Goal: Task Accomplishment & Management: Use online tool/utility

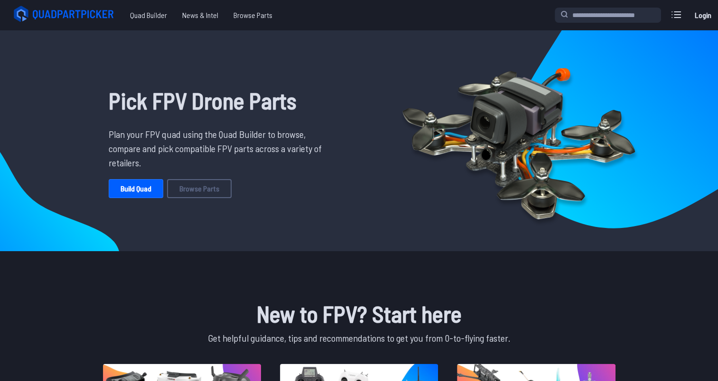
click at [703, 16] on link "Login" at bounding box center [702, 15] width 23 height 19
click at [667, 15] on label at bounding box center [676, 14] width 23 height 19
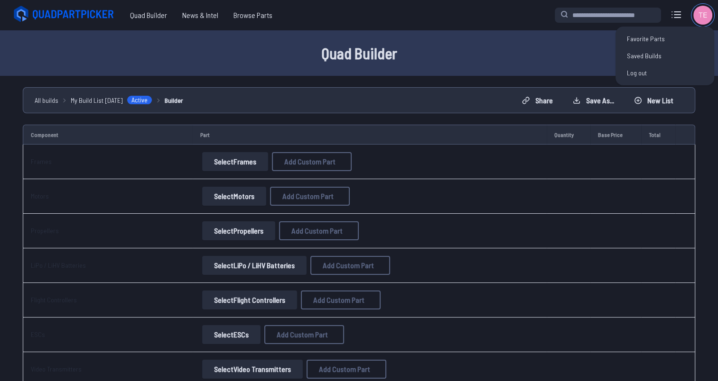
click at [701, 11] on img at bounding box center [702, 15] width 19 height 19
click at [644, 47] on ul "teddy.fpv.gentile@gmail.com Favorite Parts Saved Builds Log out" at bounding box center [664, 56] width 99 height 59
click at [645, 54] on link "Saved Builds" at bounding box center [664, 55] width 91 height 17
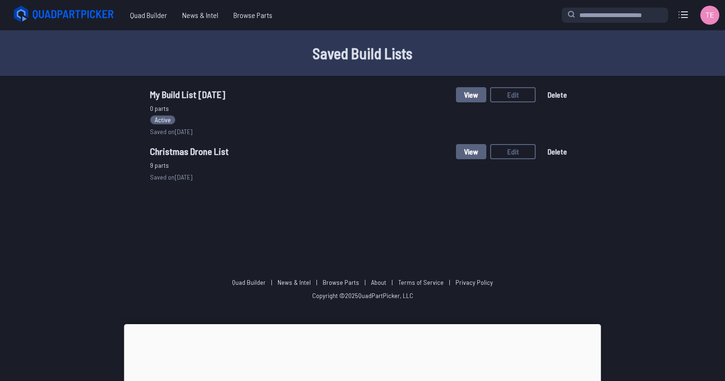
click at [197, 153] on span "Christmas Drone List" at bounding box center [189, 151] width 79 height 11
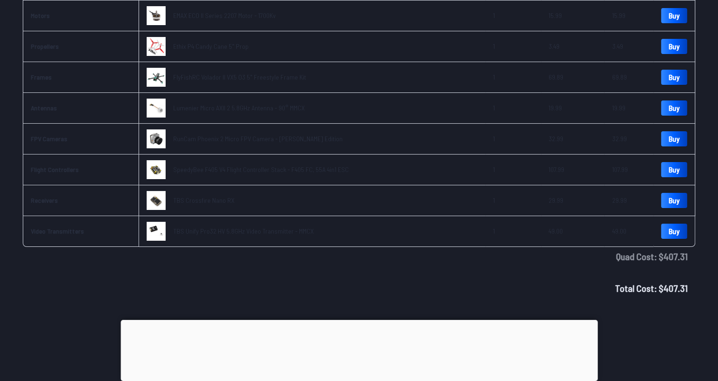
scroll to position [3, 0]
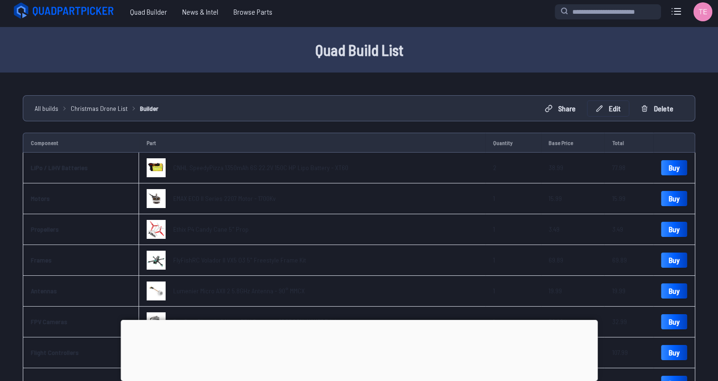
click at [609, 104] on button "Edit" at bounding box center [607, 108] width 41 height 15
click at [428, 239] on div "Cancel Continue" at bounding box center [362, 235] width 219 height 31
click at [436, 239] on button "Continue" at bounding box center [443, 236] width 39 height 14
click at [441, 240] on button "Continue" at bounding box center [443, 236] width 39 height 14
click at [447, 241] on button "Continue" at bounding box center [443, 236] width 39 height 14
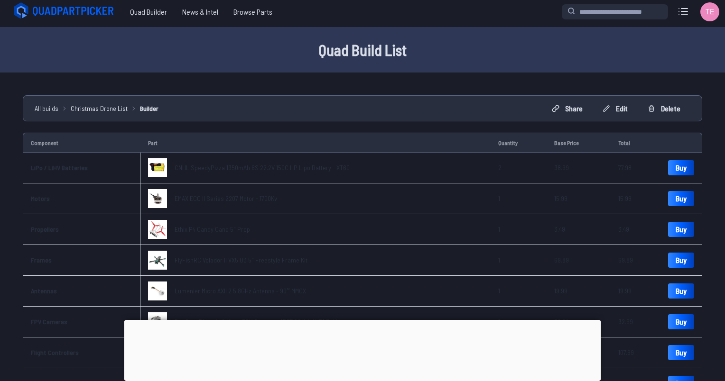
click at [453, 239] on button "Continue" at bounding box center [443, 236] width 39 height 14
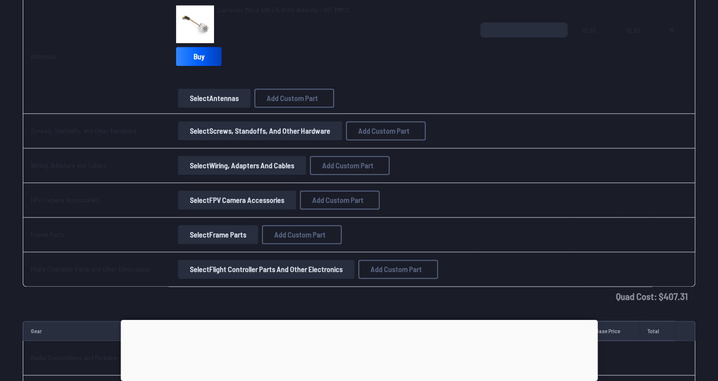
scroll to position [1142, 0]
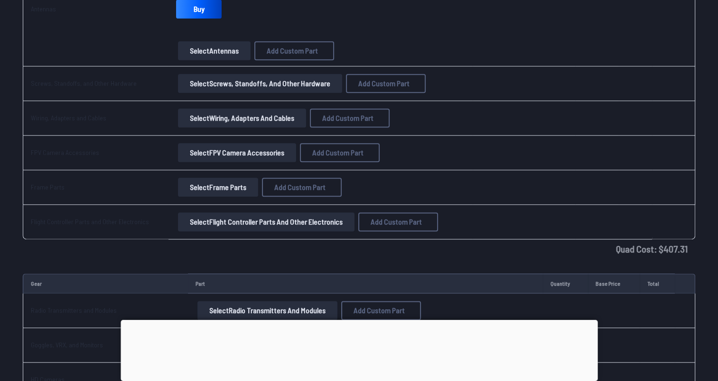
click at [212, 150] on button "Select FPV Camera Accessories" at bounding box center [237, 152] width 118 height 19
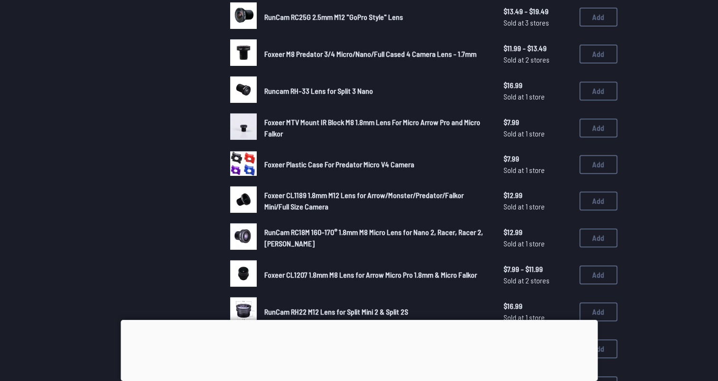
scroll to position [379, 0]
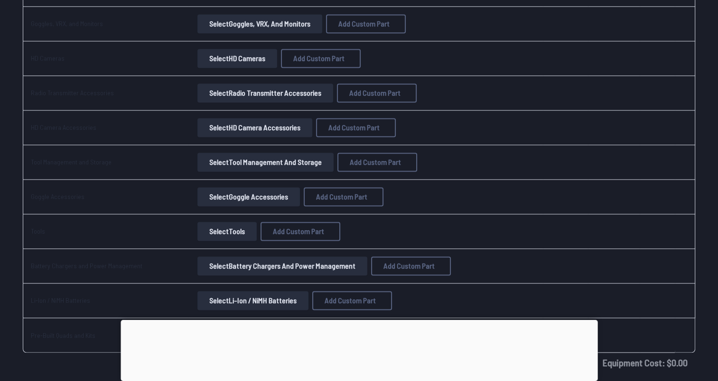
scroll to position [1474, 0]
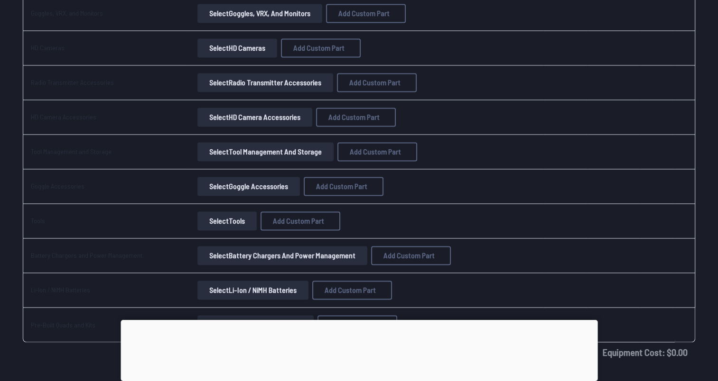
click at [211, 221] on button "Select Tools" at bounding box center [226, 221] width 59 height 19
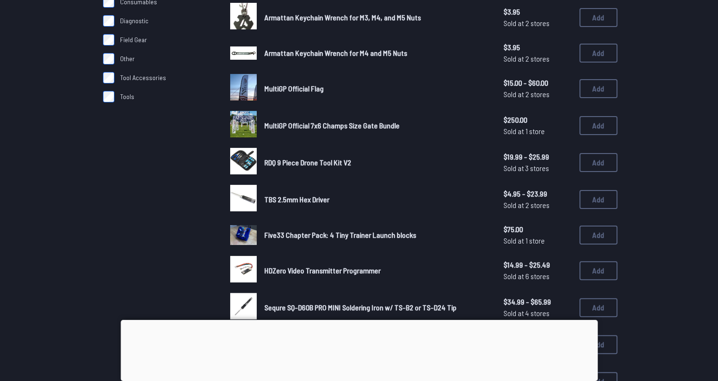
scroll to position [237, 0]
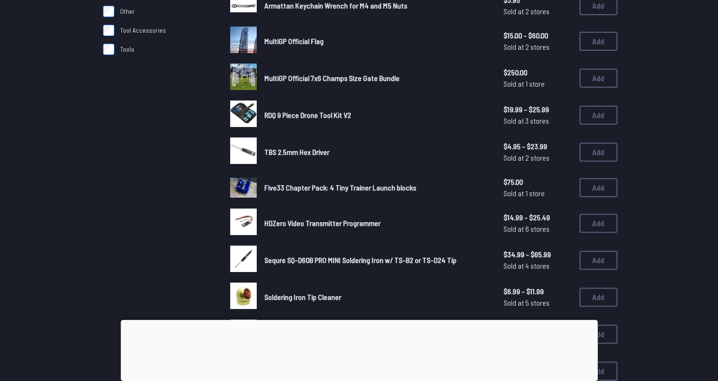
click at [297, 115] on span "RDQ 9 Piece Drone Tool Kit V2" at bounding box center [307, 115] width 87 height 9
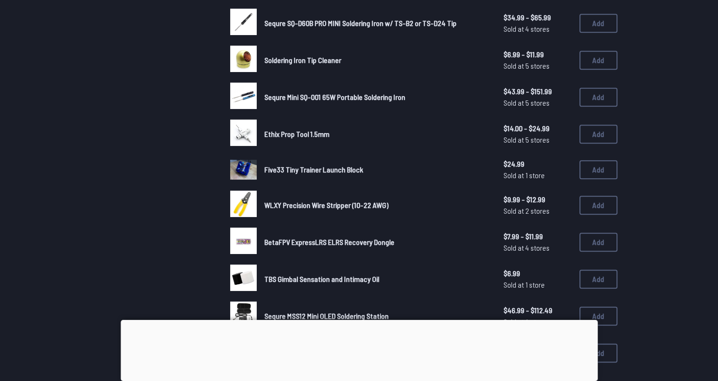
scroll to position [522, 0]
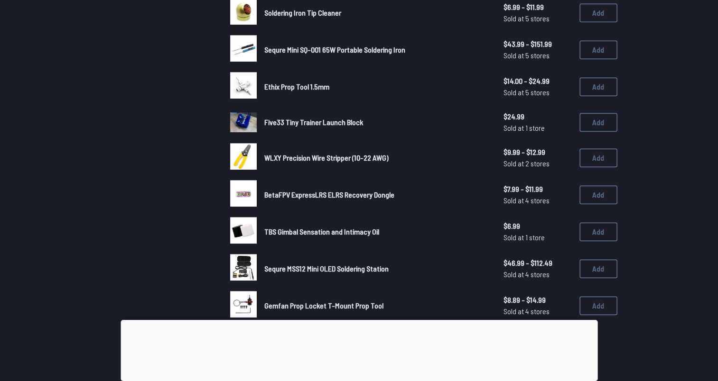
click at [356, 320] on div at bounding box center [358, 320] width 477 height 0
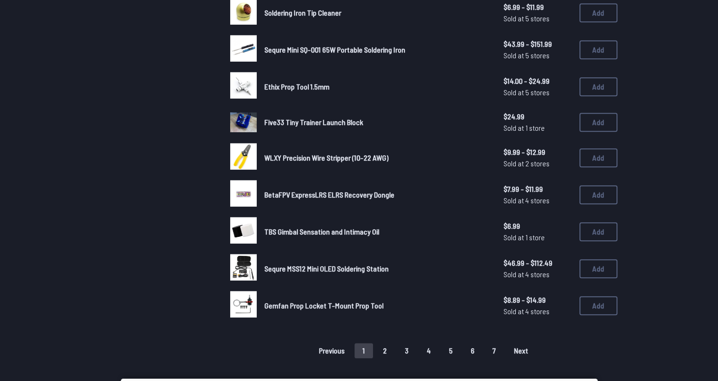
click at [388, 345] on button "2" at bounding box center [385, 350] width 20 height 15
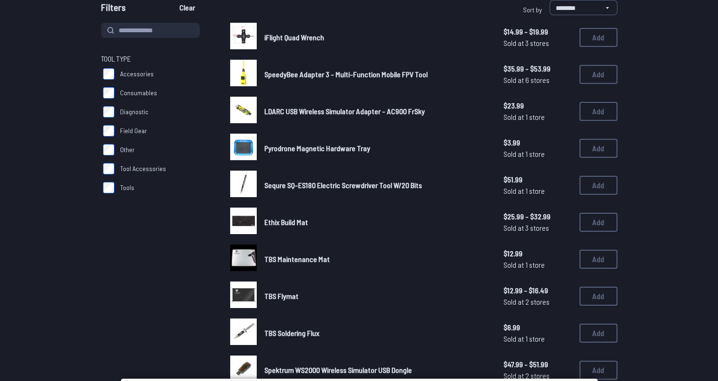
scroll to position [95, 0]
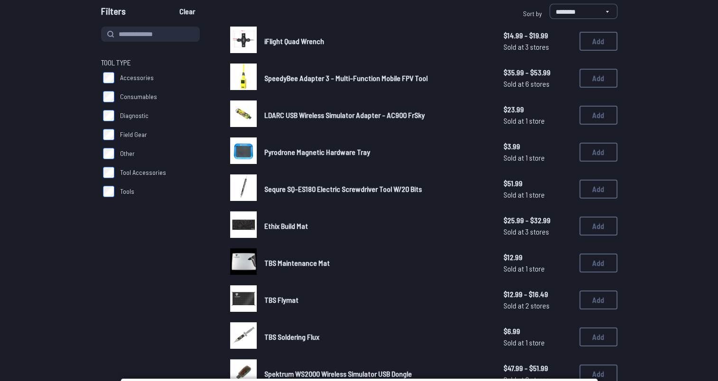
click at [290, 224] on span "Ethix Build Mat" at bounding box center [286, 226] width 44 height 9
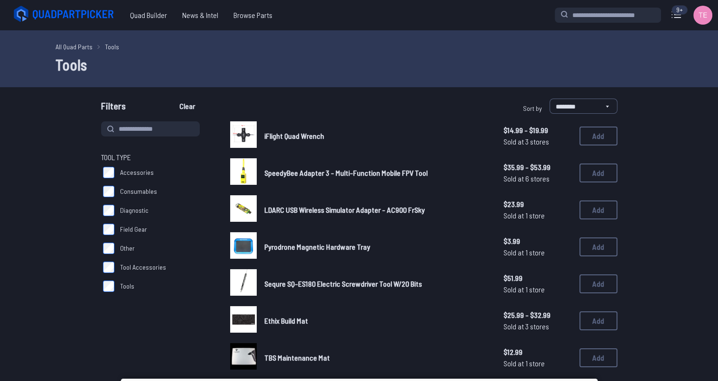
scroll to position [95, 0]
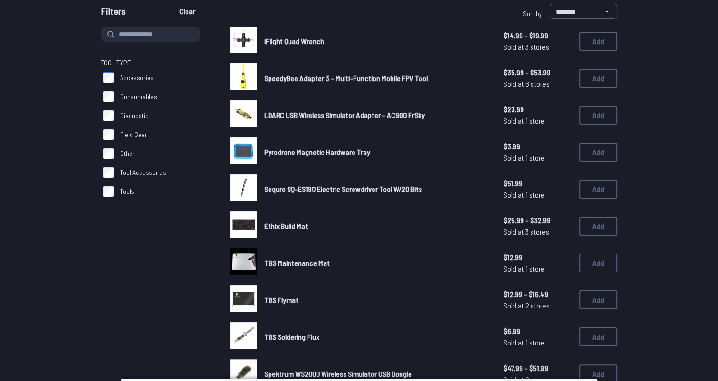
click at [309, 186] on span "Sequre SQ-ES180 Electric Screwdriver Tool W/20 Bits" at bounding box center [342, 189] width 157 height 9
click at [307, 186] on span "Sequre SQ-ES180 Electric Screwdriver Tool W/20 Bits" at bounding box center [342, 189] width 157 height 9
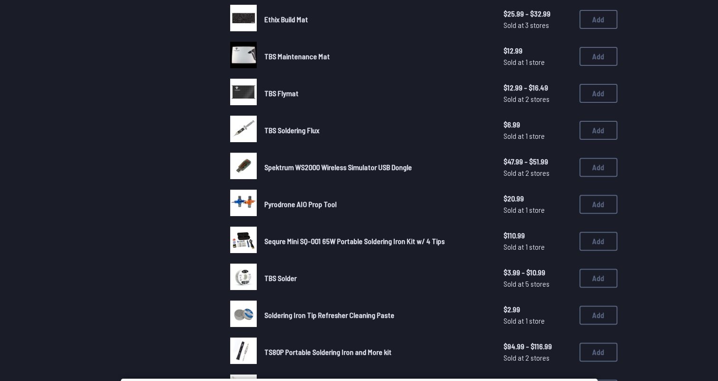
scroll to position [379, 0]
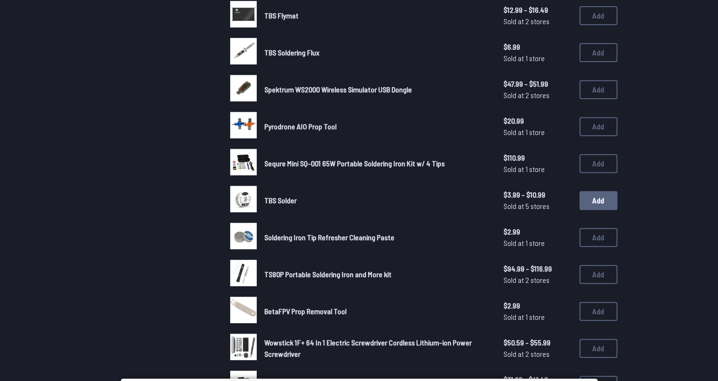
click at [600, 203] on button "Add" at bounding box center [598, 200] width 38 height 19
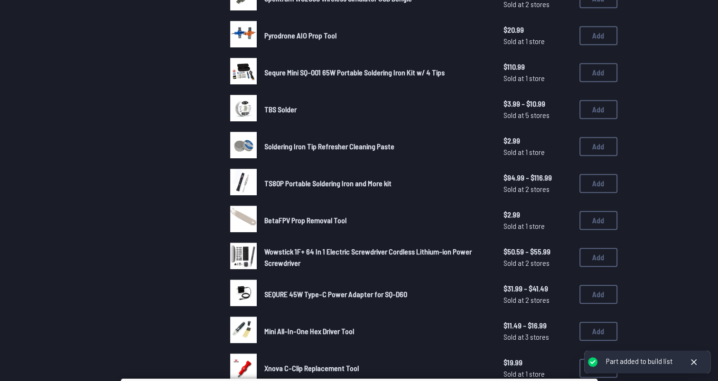
scroll to position [474, 0]
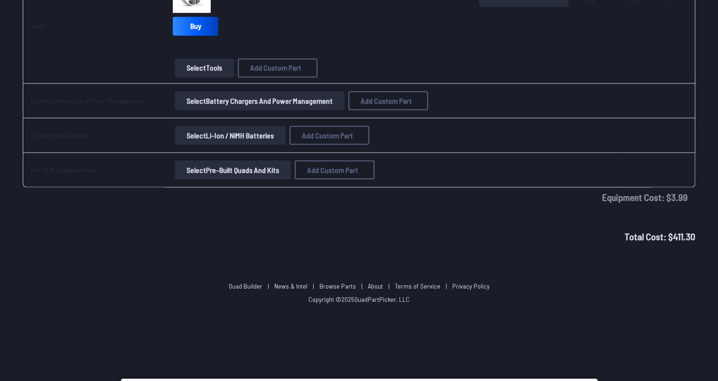
scroll to position [1566, 0]
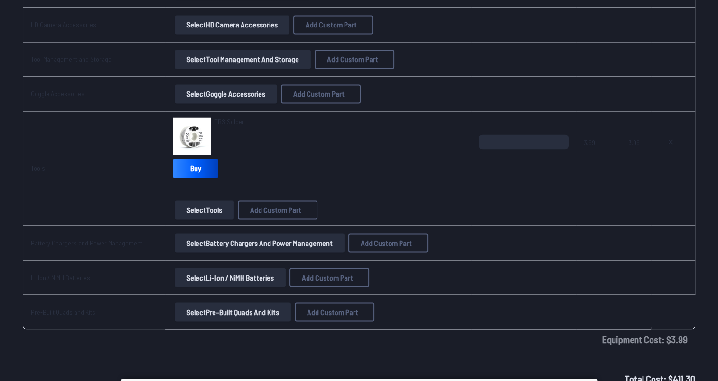
click at [197, 208] on button "Select Tools" at bounding box center [204, 210] width 59 height 19
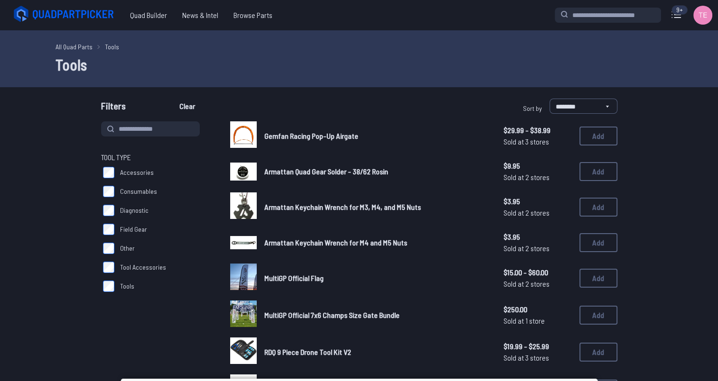
click at [205, 207] on label "Diagnostic" at bounding box center [154, 210] width 106 height 19
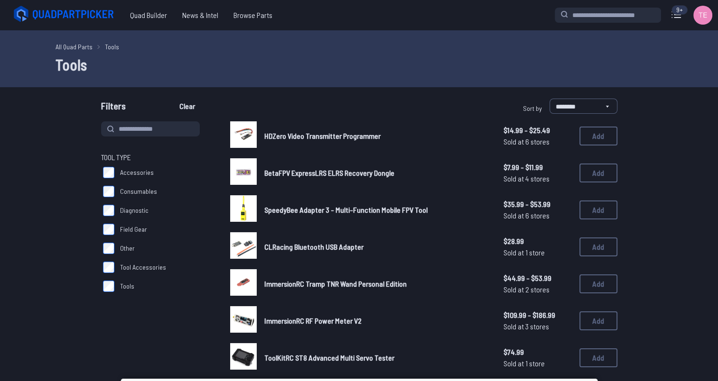
click at [120, 212] on span "Diagnostic" at bounding box center [134, 210] width 28 height 9
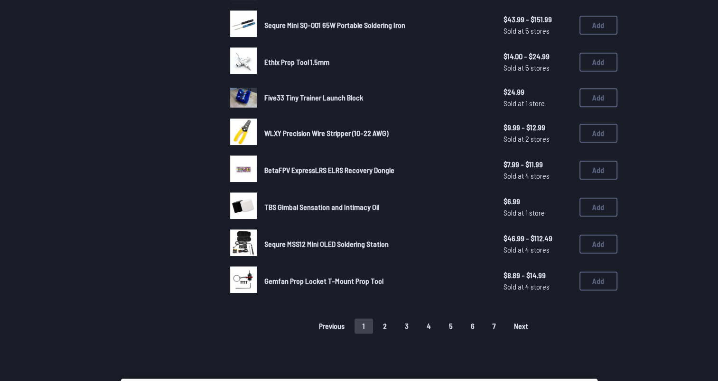
scroll to position [569, 0]
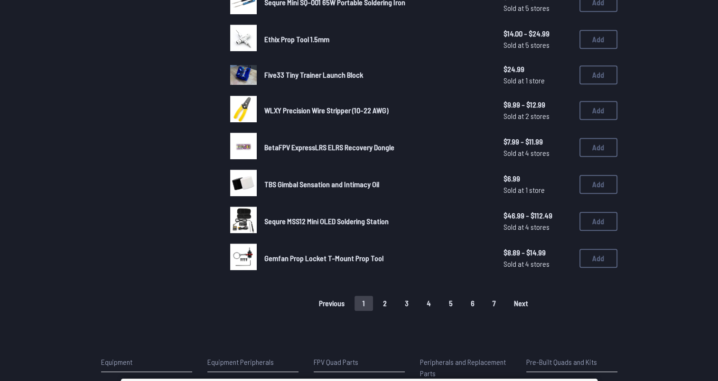
click at [387, 298] on button "2" at bounding box center [385, 303] width 20 height 15
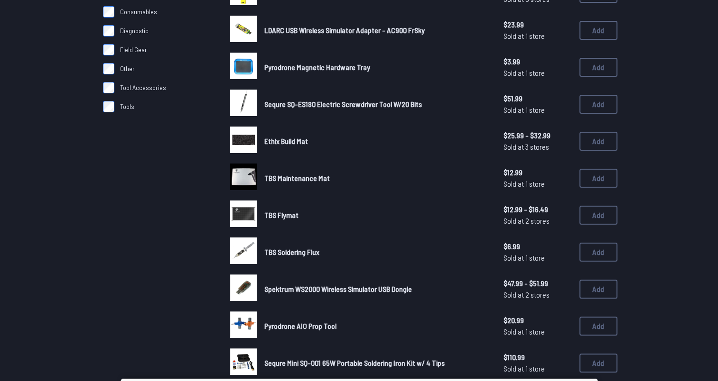
scroll to position [190, 0]
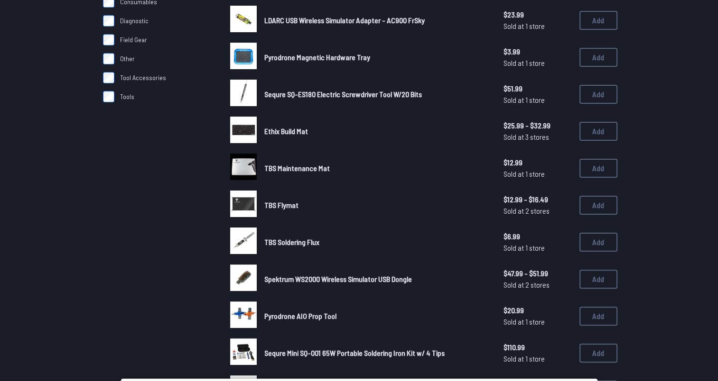
click at [292, 132] on span "Ethix Build Mat" at bounding box center [286, 131] width 44 height 9
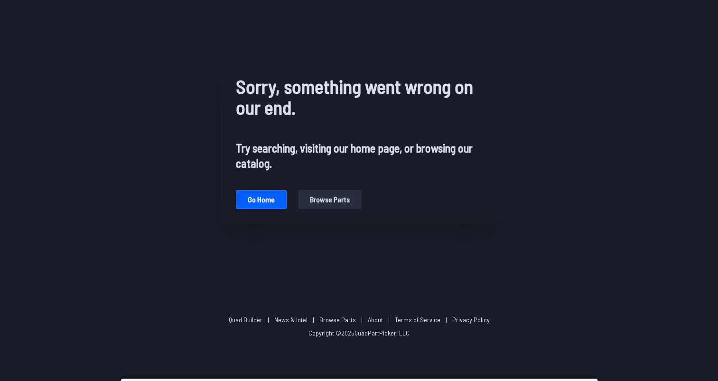
scroll to position [190, 0]
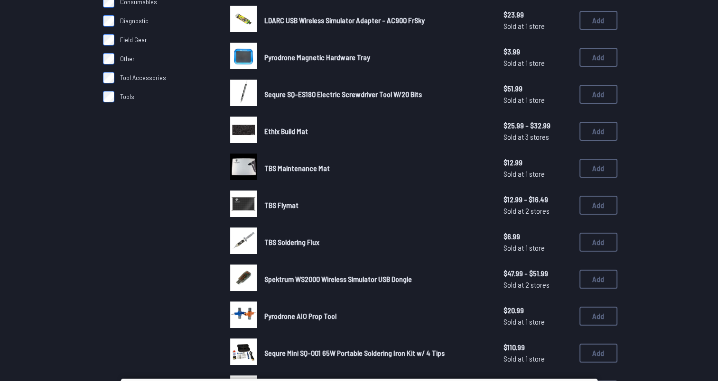
click at [309, 164] on span "TBS Maintenance Mat" at bounding box center [296, 168] width 65 height 9
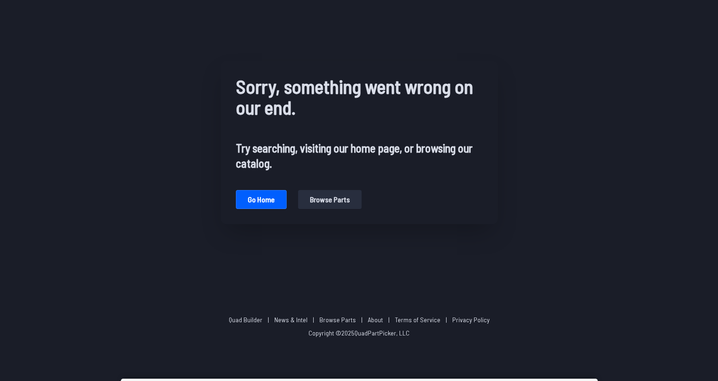
scroll to position [190, 0]
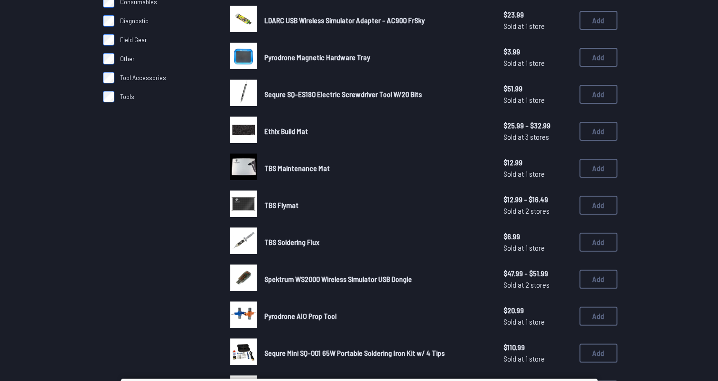
click at [290, 204] on span "TBS Flymat" at bounding box center [281, 205] width 34 height 9
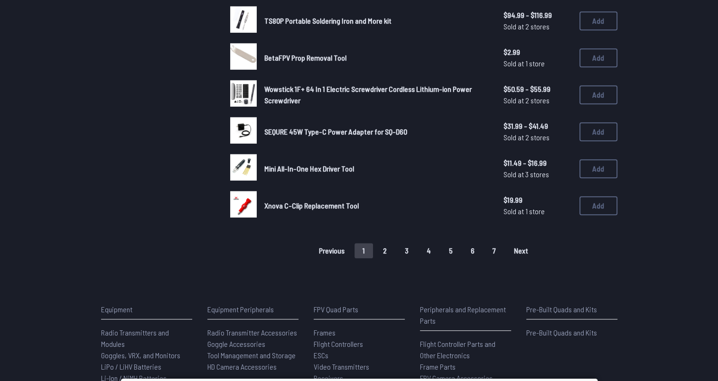
scroll to position [664, 0]
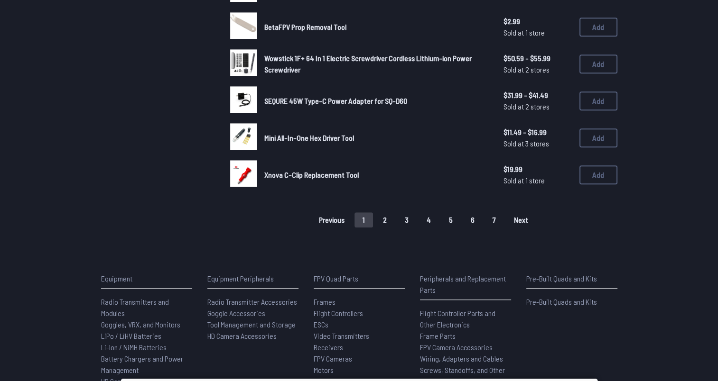
click at [389, 220] on button "2" at bounding box center [385, 219] width 20 height 15
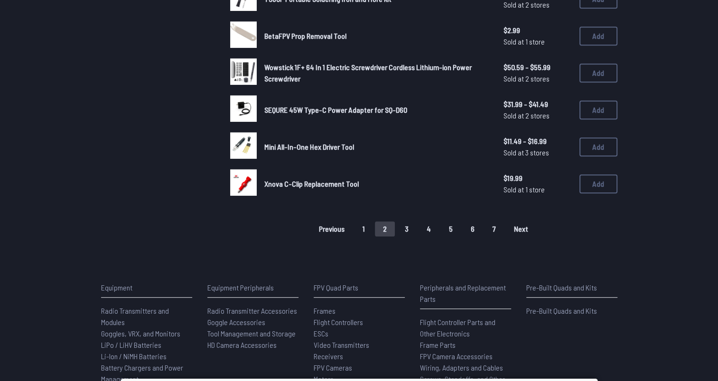
scroll to position [711, 0]
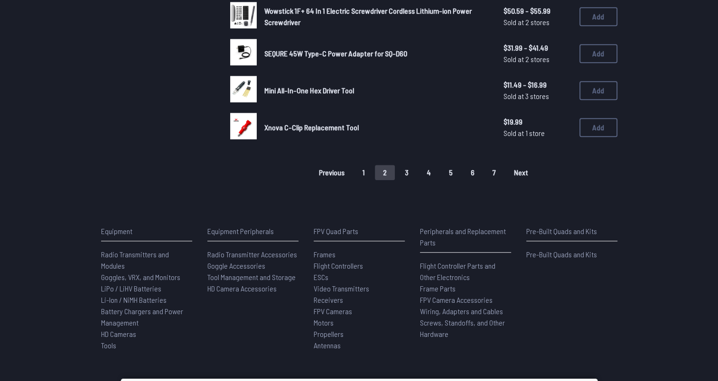
click at [403, 168] on button "3" at bounding box center [407, 172] width 20 height 15
click at [385, 172] on button "2" at bounding box center [385, 172] width 20 height 15
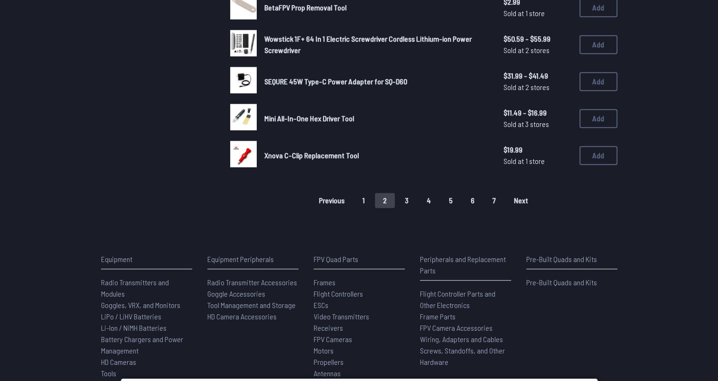
scroll to position [617, 0]
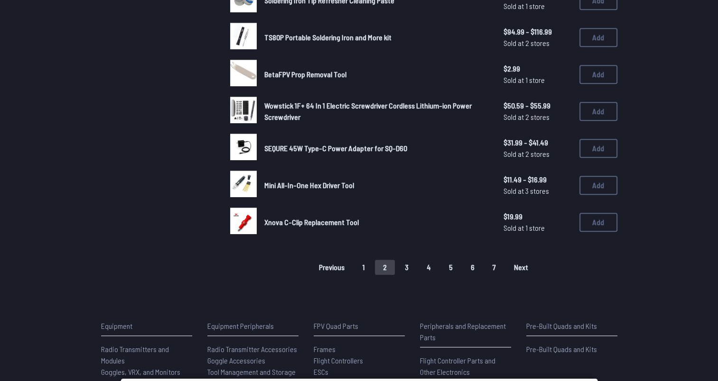
click at [312, 181] on span "Mini All-In-One Hex Driver Tool" at bounding box center [309, 185] width 90 height 9
click at [305, 183] on span "Mini All-In-One Hex Driver Tool" at bounding box center [309, 185] width 90 height 9
click at [590, 180] on button "Add" at bounding box center [598, 185] width 38 height 19
click at [418, 268] on div "Previous 1 2 3 4 5 6 7 Next" at bounding box center [423, 267] width 387 height 15
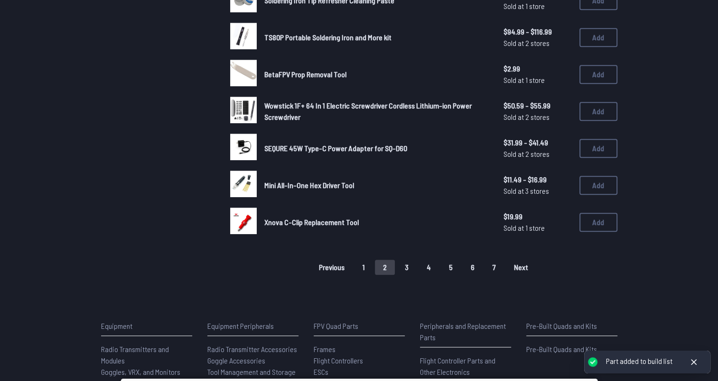
click at [412, 264] on button "3" at bounding box center [407, 267] width 20 height 15
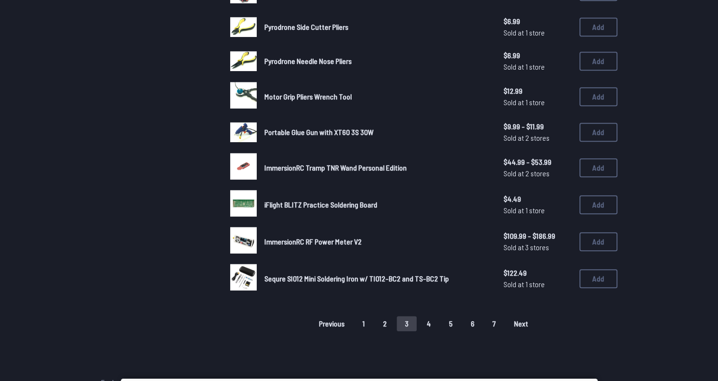
scroll to position [569, 0]
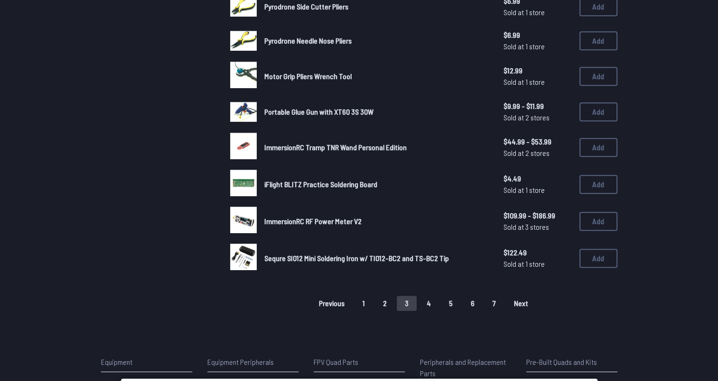
click at [436, 300] on button "4" at bounding box center [428, 303] width 20 height 15
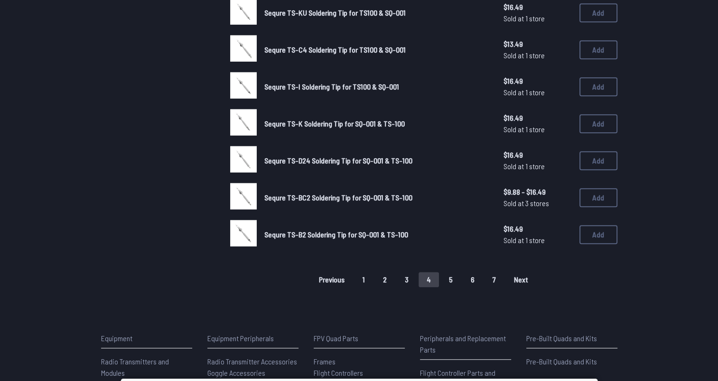
scroll to position [617, 0]
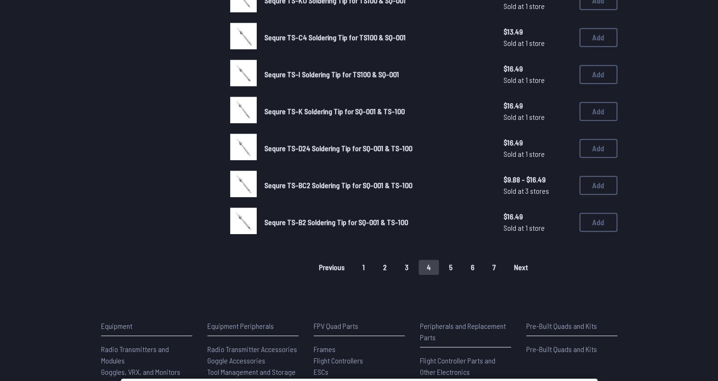
click at [453, 264] on button "5" at bounding box center [451, 267] width 20 height 15
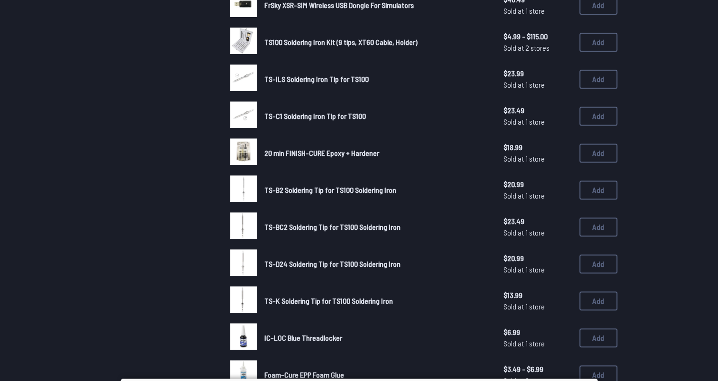
scroll to position [617, 0]
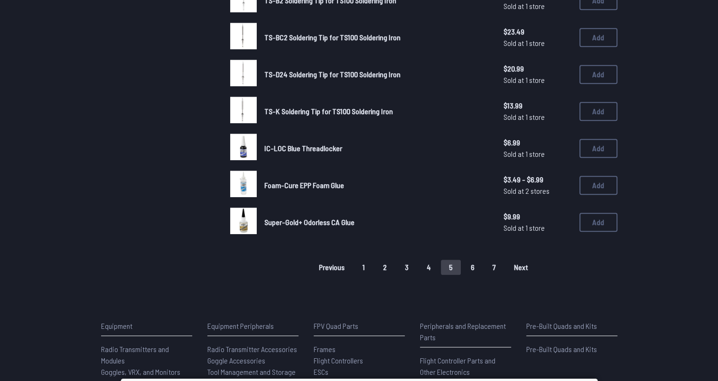
click at [475, 260] on button "6" at bounding box center [472, 267] width 20 height 15
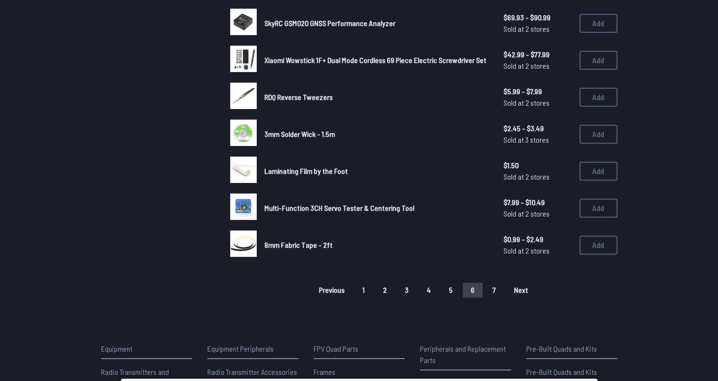
scroll to position [617, 0]
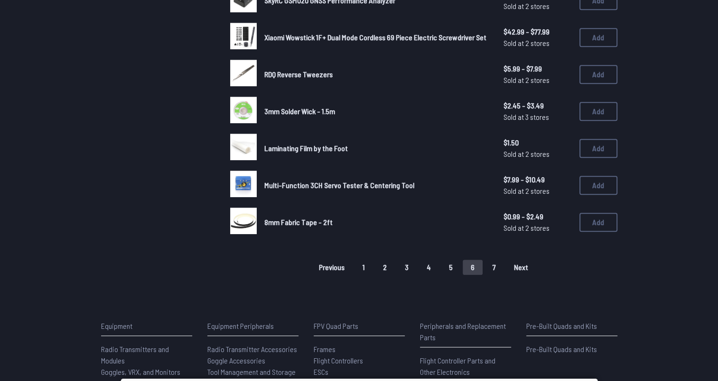
click at [502, 263] on div "Previous 1 2 3 4 5 6 7 Next" at bounding box center [423, 267] width 387 height 15
click at [497, 266] on button "7" at bounding box center [493, 267] width 19 height 15
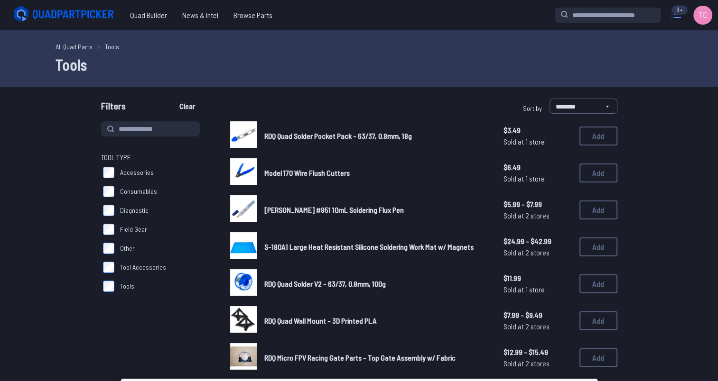
click at [673, 17] on icon at bounding box center [675, 14] width 15 height 15
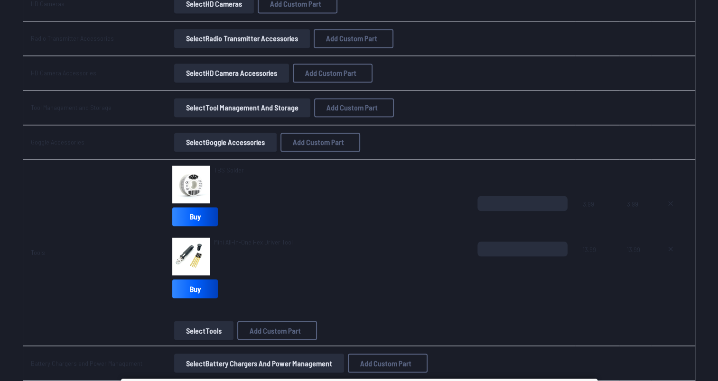
scroll to position [1470, 0]
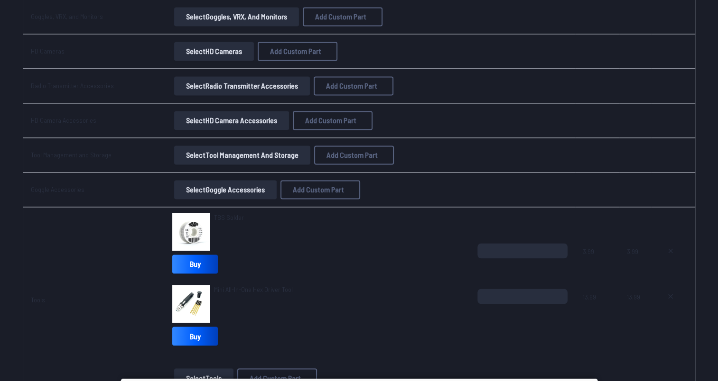
click at [257, 152] on button "Select Tool Management and Storage" at bounding box center [242, 155] width 136 height 19
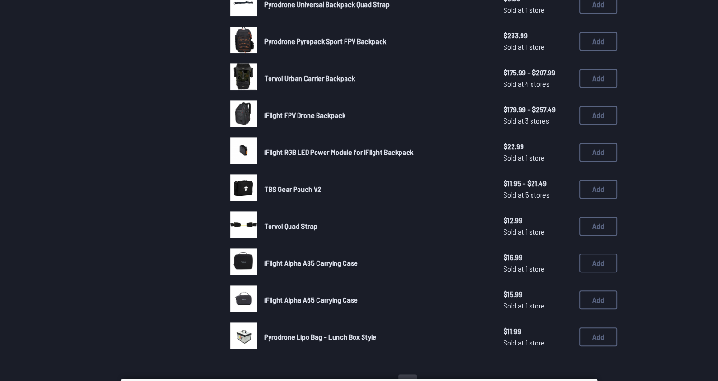
scroll to position [522, 0]
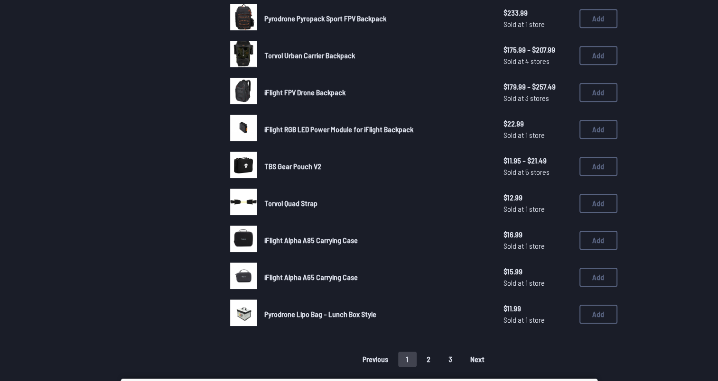
click at [428, 353] on button "2" at bounding box center [428, 359] width 20 height 15
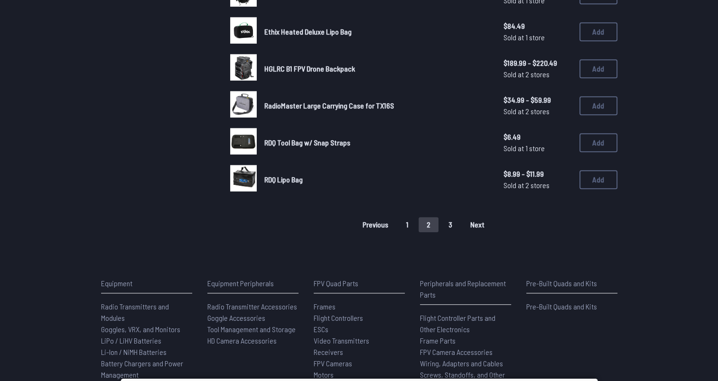
scroll to position [664, 0]
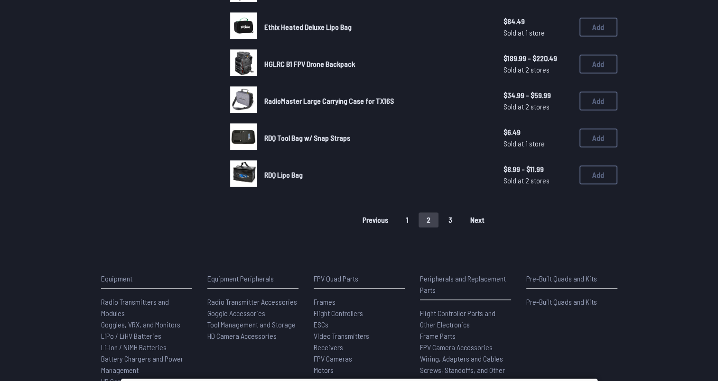
click at [447, 222] on button "3" at bounding box center [450, 219] width 20 height 15
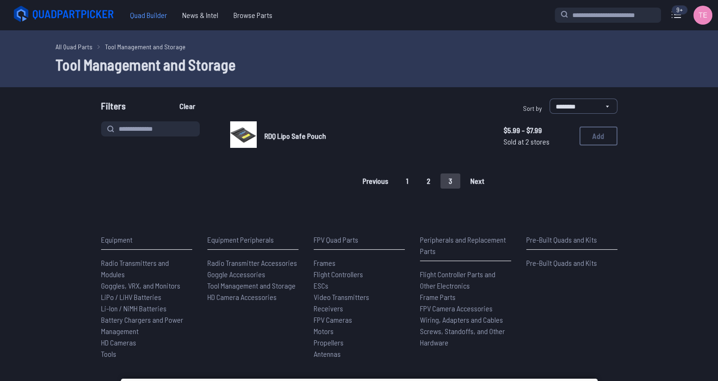
click at [152, 20] on span "Quad Builder" at bounding box center [148, 15] width 52 height 19
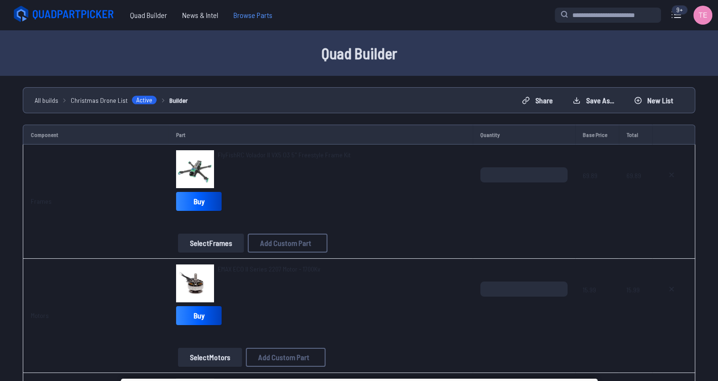
click at [240, 18] on span "Browse Parts" at bounding box center [253, 15] width 54 height 19
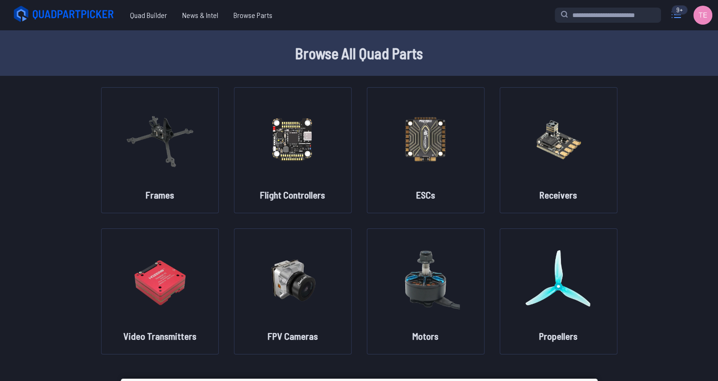
click at [674, 17] on icon at bounding box center [675, 14] width 15 height 15
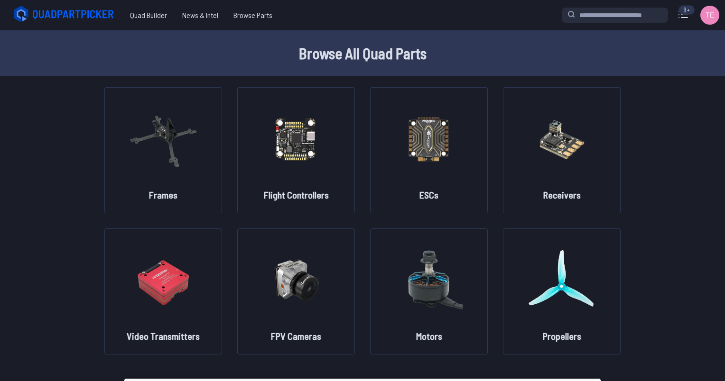
drag, startPoint x: 697, startPoint y: 35, endPoint x: 679, endPoint y: 46, distance: 21.6
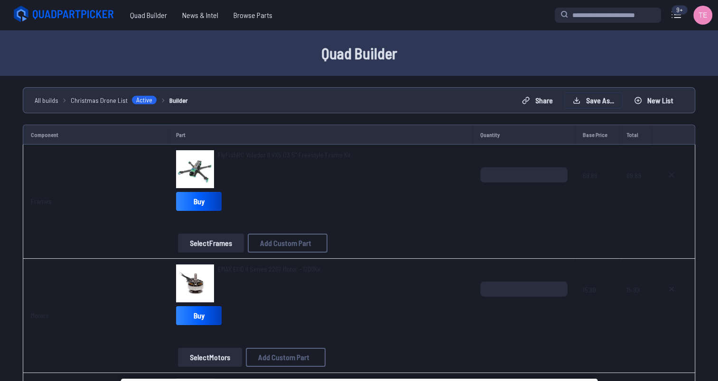
click at [599, 101] on button "Save as..." at bounding box center [592, 100] width 57 height 15
click at [455, 249] on button "Save Build" at bounding box center [442, 242] width 42 height 14
click at [442, 250] on button "Start New Build" at bounding box center [435, 247] width 56 height 14
type textarea "**********"
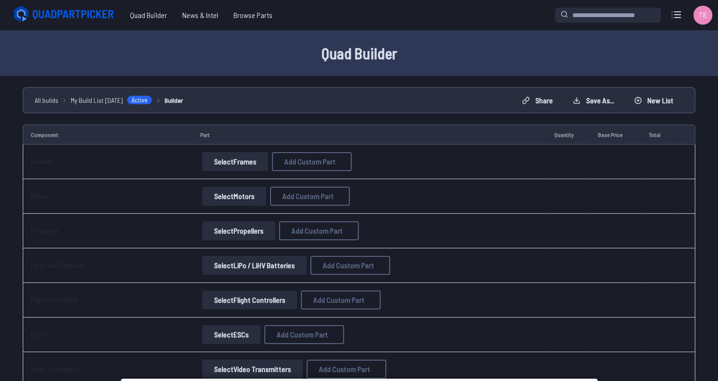
click at [235, 163] on button "Select Frames" at bounding box center [235, 161] width 66 height 19
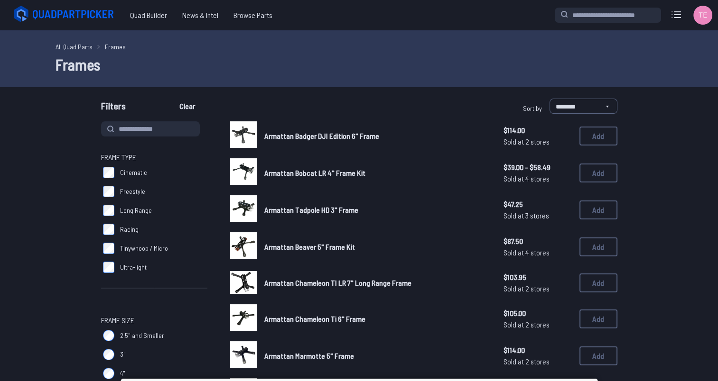
click at [674, 19] on icon at bounding box center [675, 14] width 15 height 15
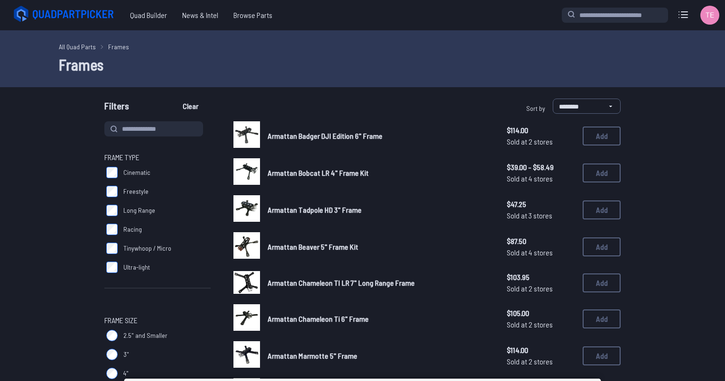
drag, startPoint x: 579, startPoint y: 21, endPoint x: 594, endPoint y: 20, distance: 14.7
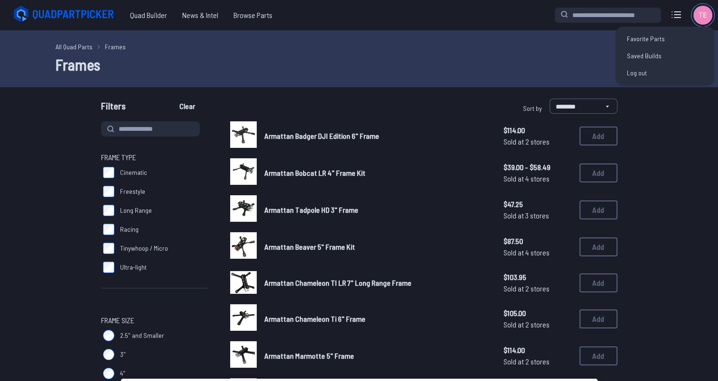
click at [702, 15] on img at bounding box center [702, 15] width 19 height 19
click at [660, 54] on link "Saved Builds" at bounding box center [664, 55] width 91 height 17
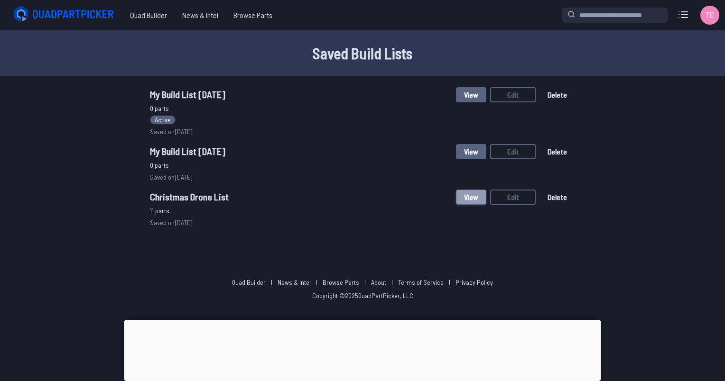
click at [482, 194] on button "View" at bounding box center [471, 197] width 30 height 15
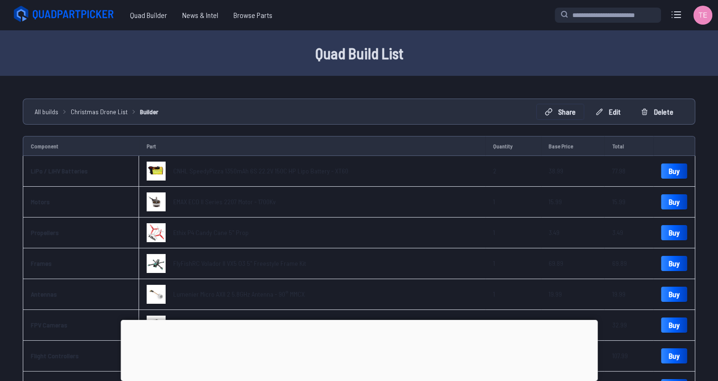
click at [572, 111] on button "Share" at bounding box center [559, 111] width 47 height 15
click at [276, 158] on button "Copy link" at bounding box center [272, 161] width 88 height 14
click at [498, 104] on button at bounding box center [485, 111] width 23 height 14
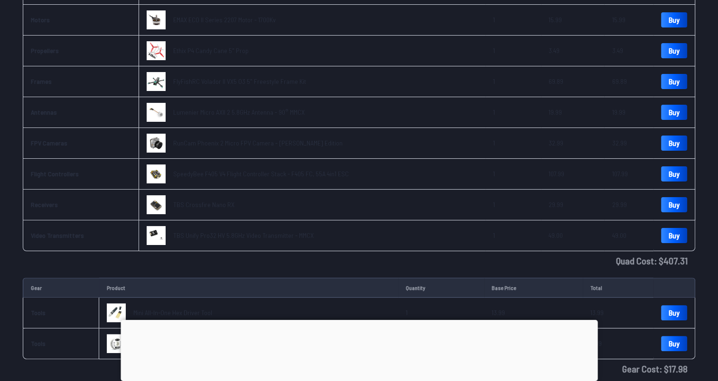
scroll to position [348, 0]
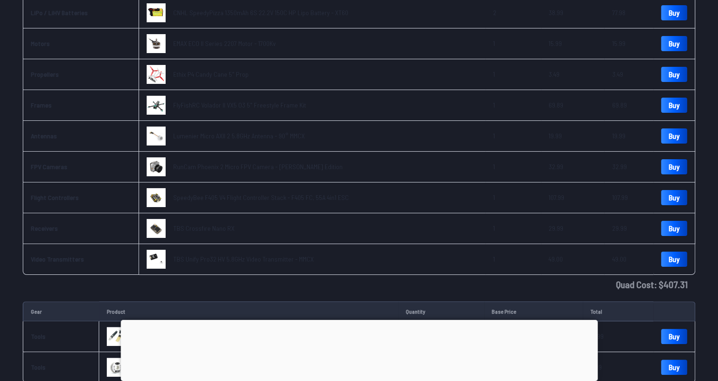
scroll to position [142, 0]
